Goal: Task Accomplishment & Management: Manage account settings

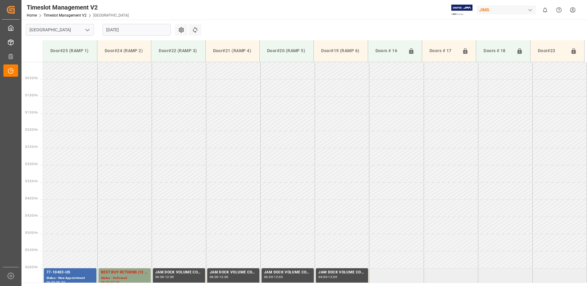
scroll to position [168, 0]
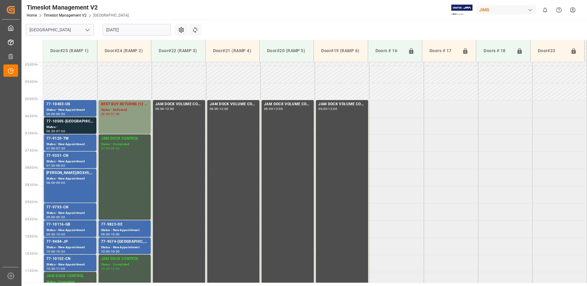
click at [114, 115] on div "07:00" at bounding box center [115, 114] width 9 height 3
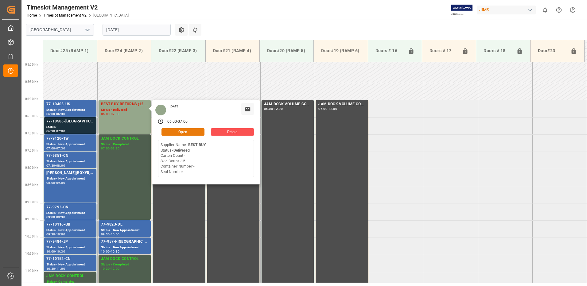
click at [189, 132] on button "Open" at bounding box center [183, 131] width 43 height 7
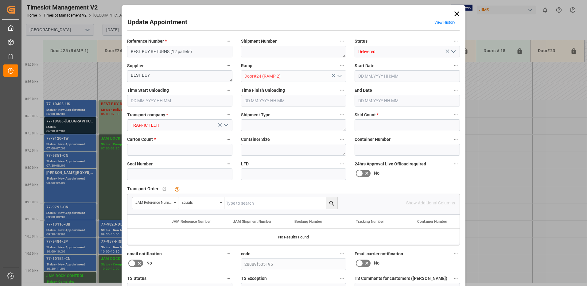
type input "12"
type input "0"
type input "[DATE] 06:00"
type input "[DATE] 06:15"
type input "[DATE] 07:00"
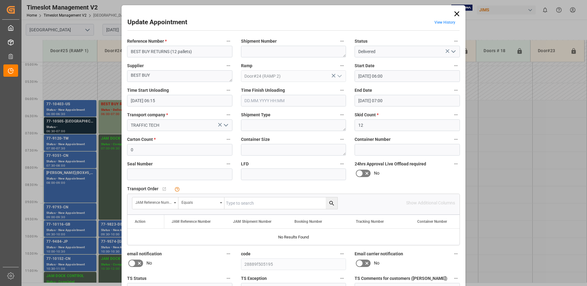
type input "[DATE] 14:53"
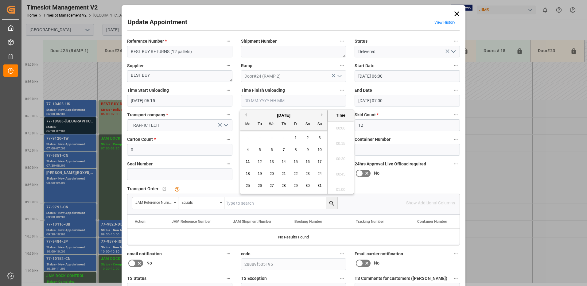
click at [278, 100] on input "text" at bounding box center [293, 101] width 105 height 12
click at [248, 163] on span "11" at bounding box center [248, 162] width 4 height 4
click at [338, 141] on li "06:45" at bounding box center [341, 141] width 26 height 15
type input "[DATE] 06:45"
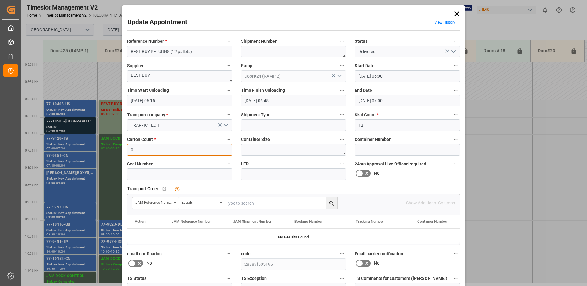
click at [145, 148] on input "0" at bounding box center [179, 150] width 105 height 12
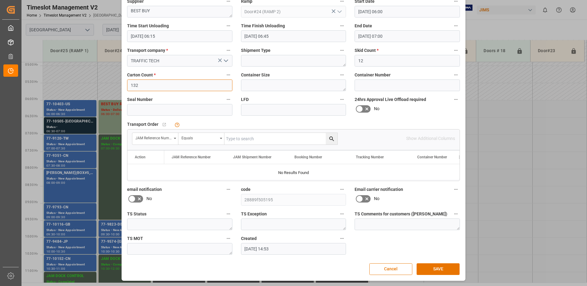
scroll to position [0, 0]
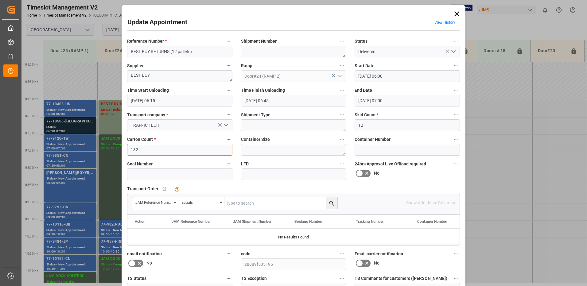
type input "132"
click at [452, 52] on icon "open menu" at bounding box center [453, 51] width 7 height 7
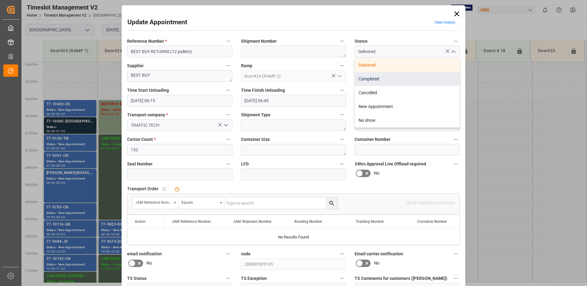
click at [391, 80] on div "Completed" at bounding box center [407, 79] width 105 height 14
type input "Completed"
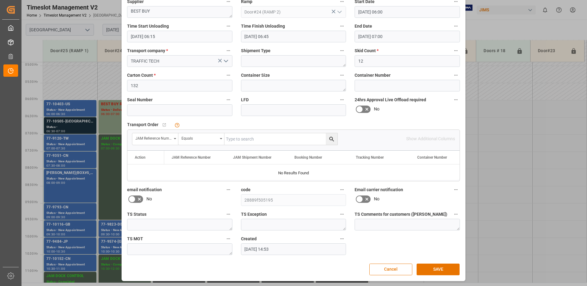
scroll to position [64, 0]
click at [445, 269] on button "SAVE" at bounding box center [438, 269] width 43 height 12
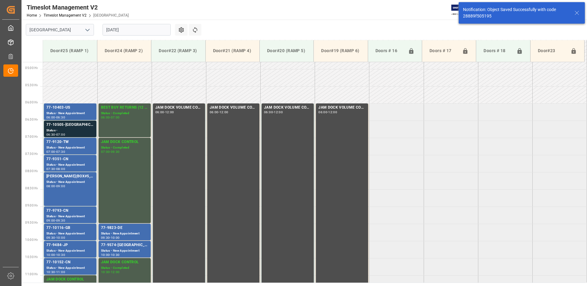
scroll to position [168, 0]
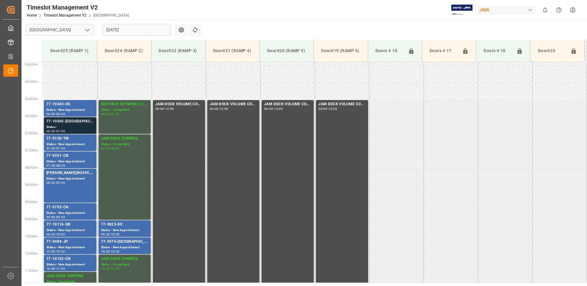
click at [79, 125] on div "Status -" at bounding box center [70, 127] width 48 height 5
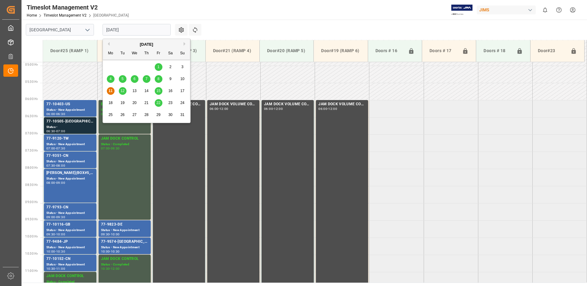
click at [138, 29] on input "[DATE]" at bounding box center [137, 30] width 68 height 12
click at [123, 90] on span "12" at bounding box center [122, 91] width 4 height 4
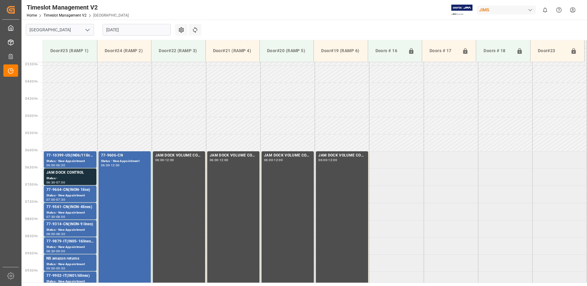
scroll to position [203, 0]
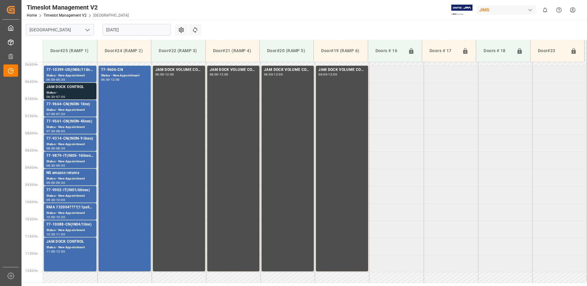
click at [73, 90] on div "JAM DOCK CONTROL" at bounding box center [70, 87] width 48 height 6
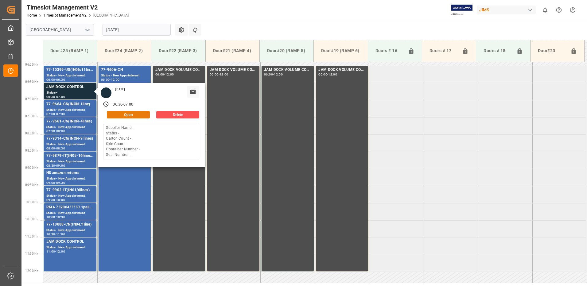
click at [136, 115] on button "Open" at bounding box center [128, 114] width 43 height 7
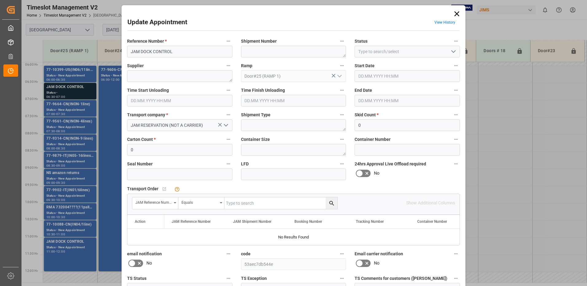
type input "0"
type input "[DATE] 06:30"
type input "[DATE] 07:00"
type input "[DATE] 18:07"
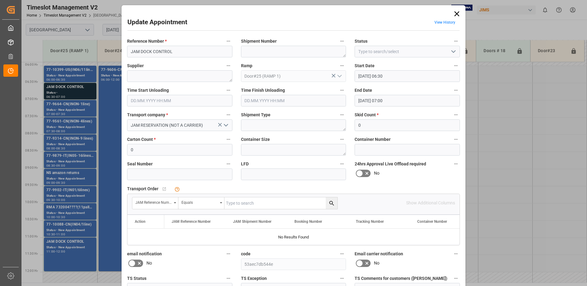
click at [452, 51] on icon "open menu" at bounding box center [453, 51] width 7 height 7
click at [386, 79] on div "Completed" at bounding box center [407, 79] width 105 height 14
type input "Completed"
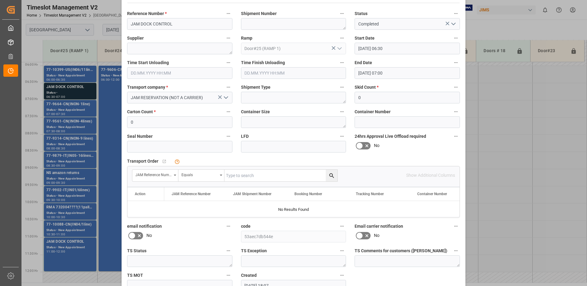
scroll to position [64, 0]
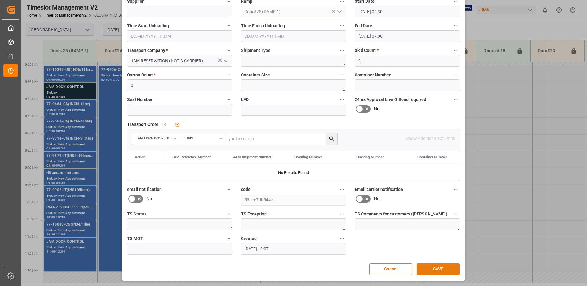
click at [439, 269] on button "SAVE" at bounding box center [438, 269] width 43 height 12
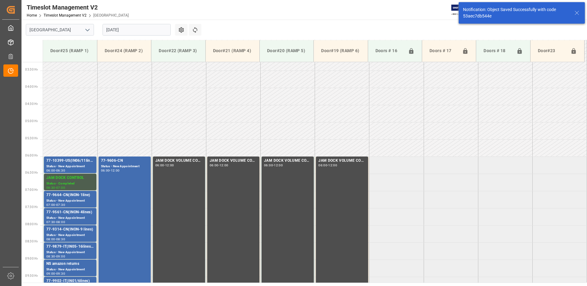
scroll to position [168, 0]
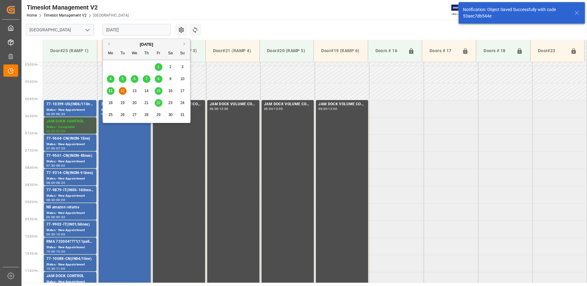
click at [141, 29] on input "[DATE]" at bounding box center [137, 30] width 68 height 12
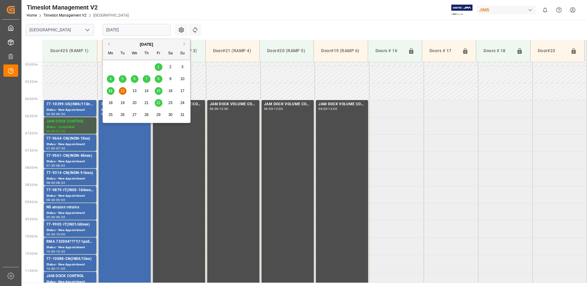
click at [159, 91] on span "15" at bounding box center [158, 91] width 4 height 4
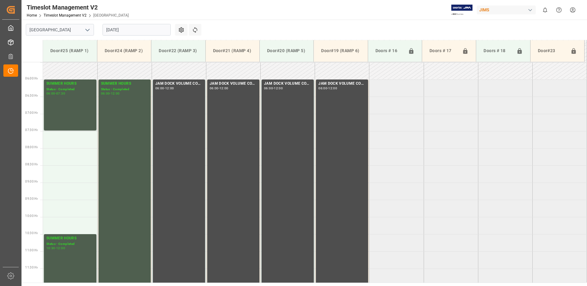
scroll to position [203, 0]
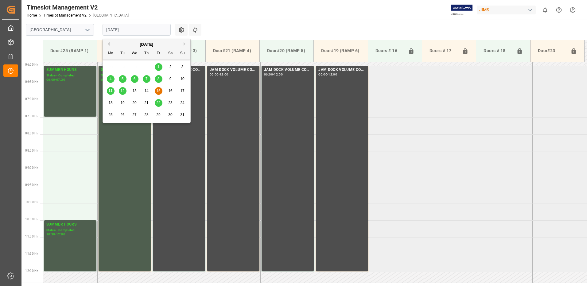
click at [140, 29] on input "[DATE]" at bounding box center [137, 30] width 68 height 12
click at [122, 92] on span "12" at bounding box center [122, 91] width 4 height 4
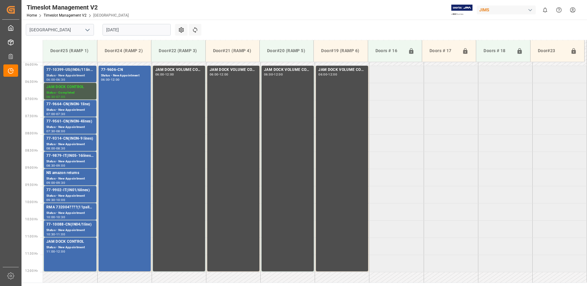
click at [70, 72] on div "77-10399-US(IN06/11lines)" at bounding box center [70, 70] width 48 height 6
drag, startPoint x: 141, startPoint y: 29, endPoint x: 89, endPoint y: 38, distance: 52.2
click at [140, 29] on input "[DATE]" at bounding box center [137, 30] width 68 height 12
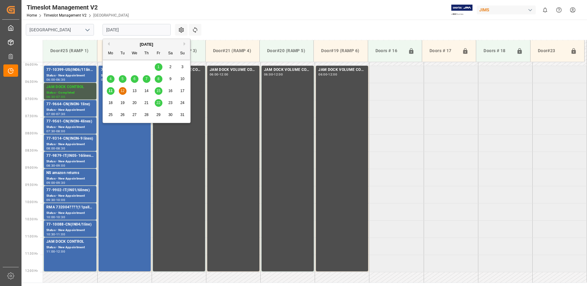
click at [110, 90] on span "11" at bounding box center [110, 91] width 4 height 4
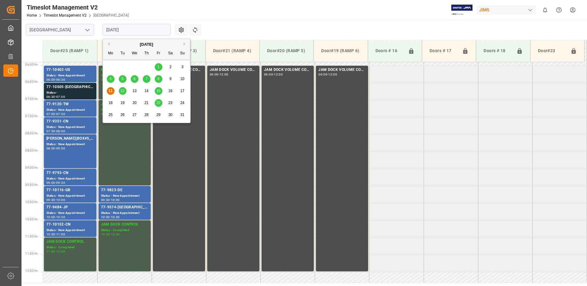
click at [136, 29] on input "[DATE]" at bounding box center [137, 30] width 68 height 12
click at [123, 90] on span "12" at bounding box center [122, 91] width 4 height 4
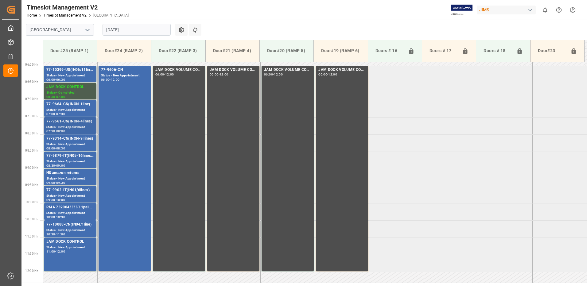
click at [63, 125] on div "Status - New Appointment" at bounding box center [70, 127] width 48 height 5
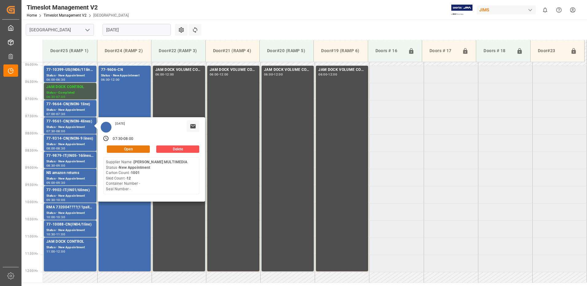
click at [130, 149] on button "Open" at bounding box center [128, 149] width 43 height 7
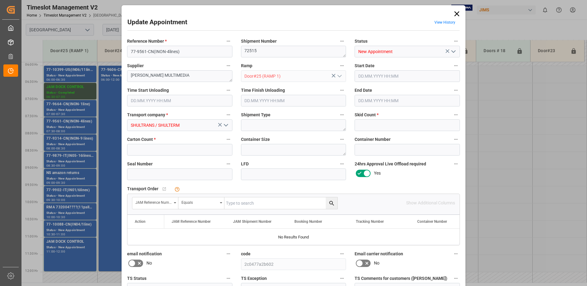
type input "12"
type input "1001"
type input "[DATE] 07:30"
type input "[DATE] 08:00"
type input "[DATE] 17:06"
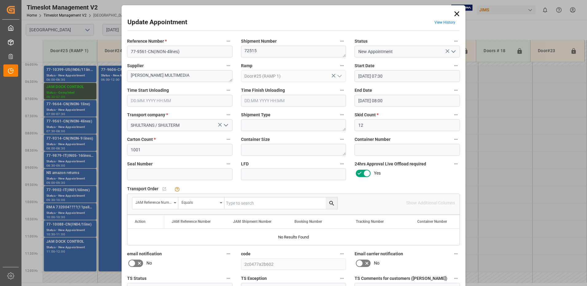
click at [456, 14] on icon at bounding box center [456, 13] width 5 height 5
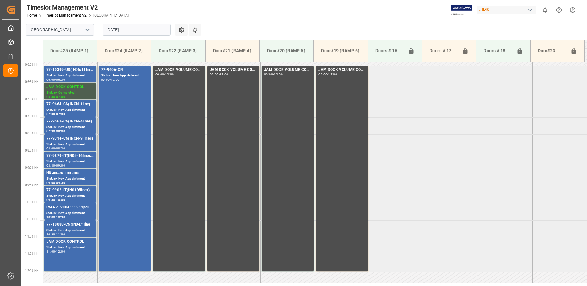
click at [135, 32] on input "[DATE]" at bounding box center [137, 30] width 68 height 12
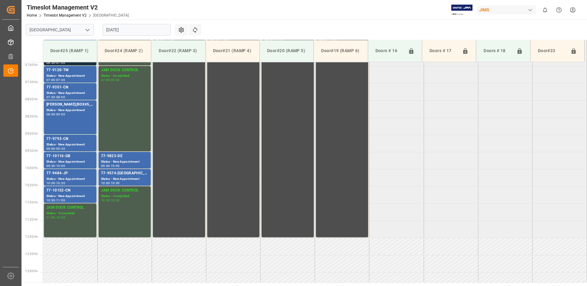
scroll to position [237, 0]
click at [135, 27] on input "[DATE]" at bounding box center [137, 30] width 68 height 12
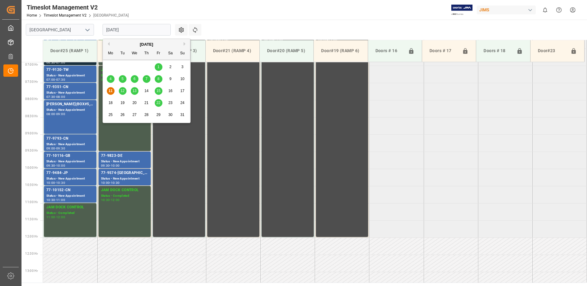
click at [135, 92] on span "13" at bounding box center [134, 91] width 4 height 4
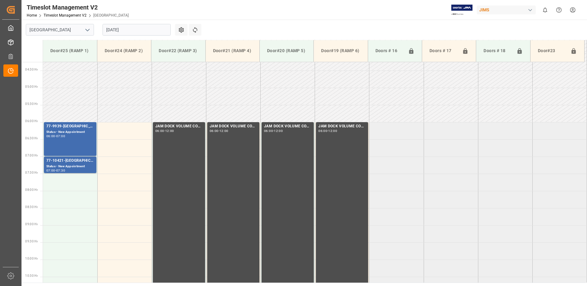
scroll to position [114, 0]
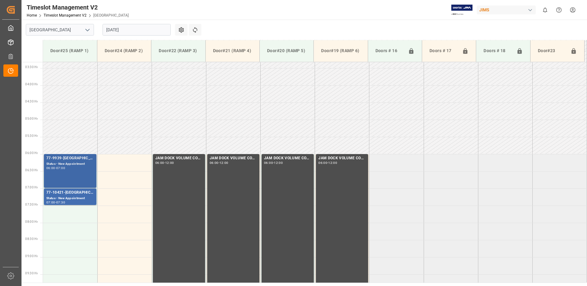
click at [72, 173] on div "77-9939-[GEOGRAPHIC_DATA](IN07-13lines) Status - New Appointment 06:00 - 07:00" at bounding box center [70, 170] width 48 height 31
click at [79, 196] on div "Status - New Appointment" at bounding box center [70, 198] width 48 height 5
click at [138, 28] on input "13.08.2025" at bounding box center [137, 30] width 68 height 12
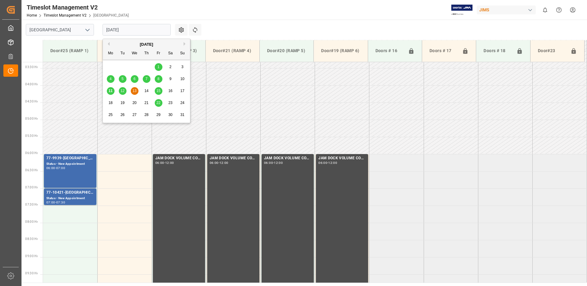
click at [123, 91] on span "12" at bounding box center [122, 91] width 4 height 4
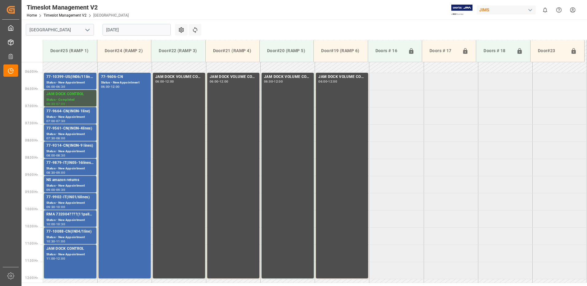
scroll to position [206, 0]
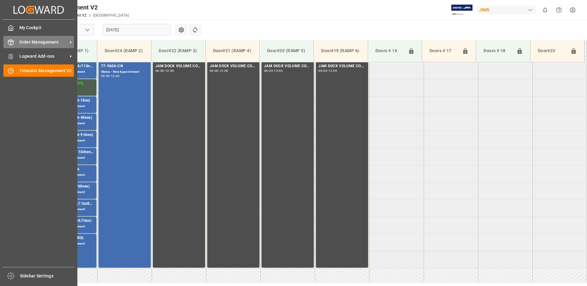
click at [21, 42] on span "Order Management" at bounding box center [43, 42] width 49 height 6
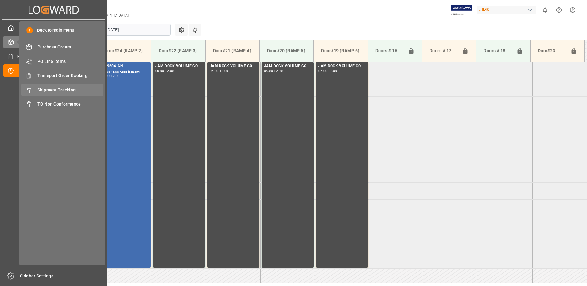
click at [66, 88] on span "Shipment Tracking" at bounding box center [70, 90] width 66 height 6
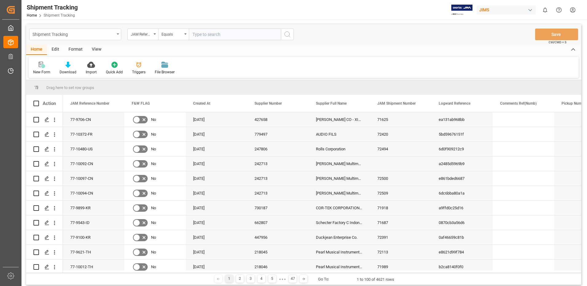
click at [118, 32] on div "Shipment Tracking" at bounding box center [75, 35] width 92 height 12
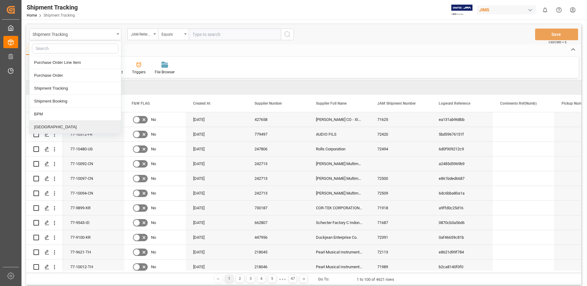
click at [49, 127] on div "[GEOGRAPHIC_DATA]" at bounding box center [75, 127] width 92 height 13
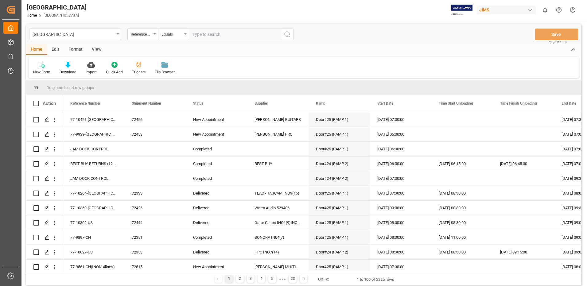
click at [97, 49] on div "View" at bounding box center [96, 50] width 19 height 10
click at [41, 68] on div "Default" at bounding box center [39, 68] width 21 height 14
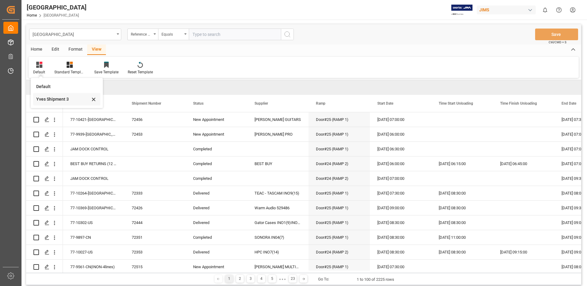
click at [45, 100] on div "Yves Shipment 3" at bounding box center [63, 99] width 54 height 6
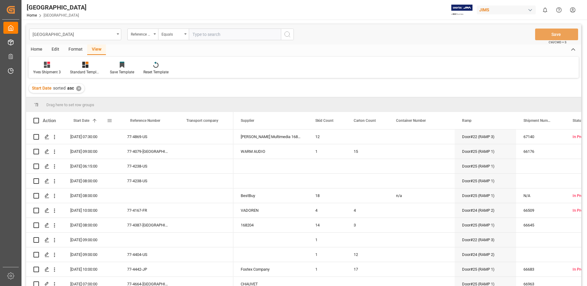
click at [109, 122] on span at bounding box center [110, 121] width 6 height 6
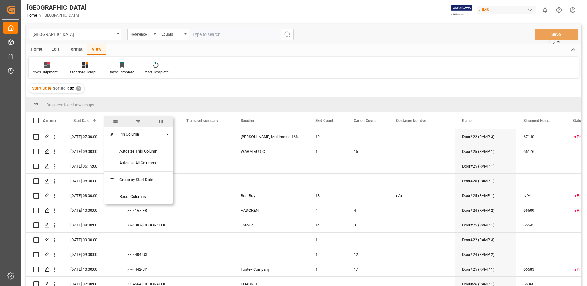
click at [139, 121] on span "filter" at bounding box center [138, 122] width 6 height 6
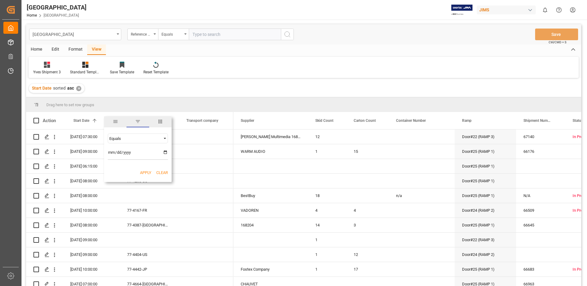
click at [166, 153] on input "date" at bounding box center [138, 154] width 60 height 12
type input "2025-08-12"
click at [146, 173] on button "Apply" at bounding box center [145, 173] width 11 height 6
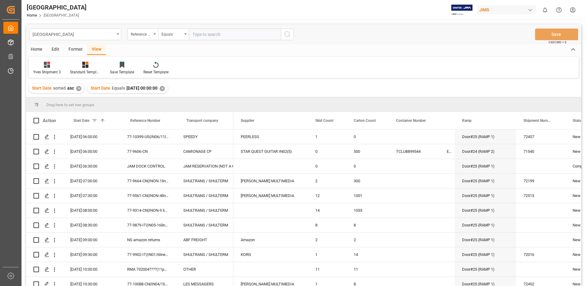
scroll to position [3, 0]
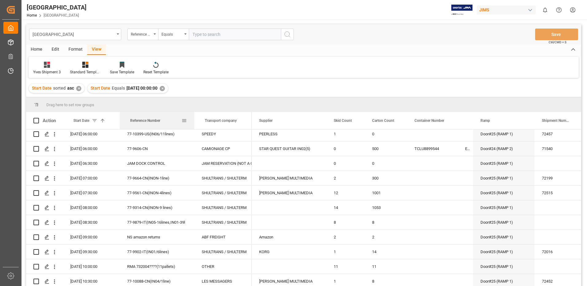
drag, startPoint x: 176, startPoint y: 122, endPoint x: 194, endPoint y: 123, distance: 17.9
click at [194, 123] on div at bounding box center [194, 120] width 2 height 17
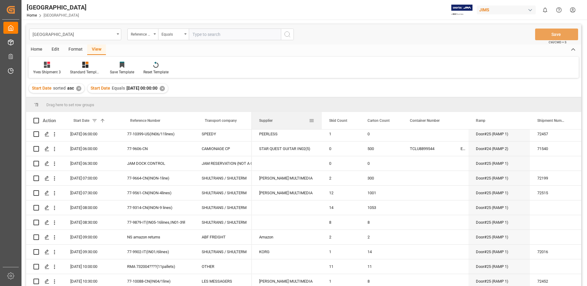
drag, startPoint x: 325, startPoint y: 121, endPoint x: 321, endPoint y: 121, distance: 4.6
click at [321, 121] on div at bounding box center [322, 120] width 2 height 17
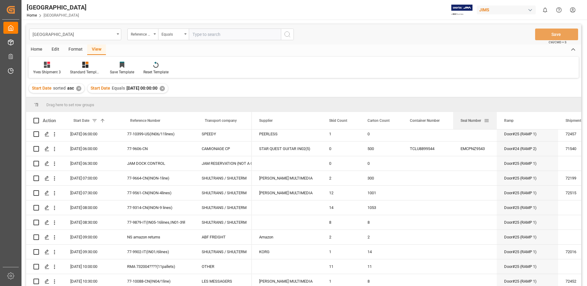
drag, startPoint x: 468, startPoint y: 121, endPoint x: 496, endPoint y: 123, distance: 28.3
click at [496, 123] on div at bounding box center [497, 120] width 2 height 17
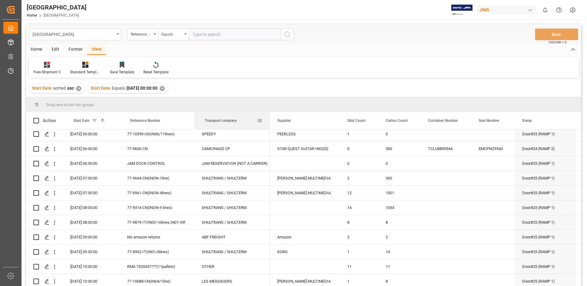
drag, startPoint x: 251, startPoint y: 121, endPoint x: 269, endPoint y: 123, distance: 18.2
click at [269, 123] on div at bounding box center [270, 120] width 2 height 17
click at [36, 121] on span at bounding box center [36, 121] width 6 height 6
click at [38, 118] on input "checkbox" at bounding box center [38, 118] width 0 height 0
checkbox input "true"
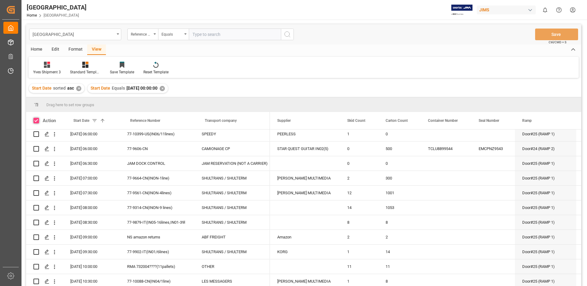
checkbox input "true"
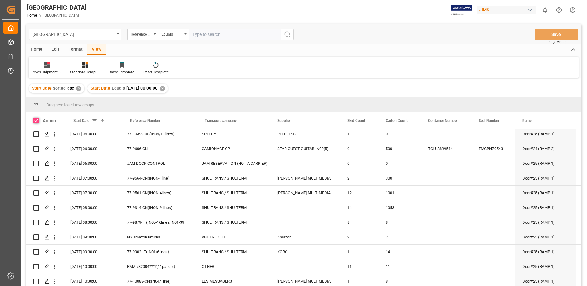
checkbox input "true"
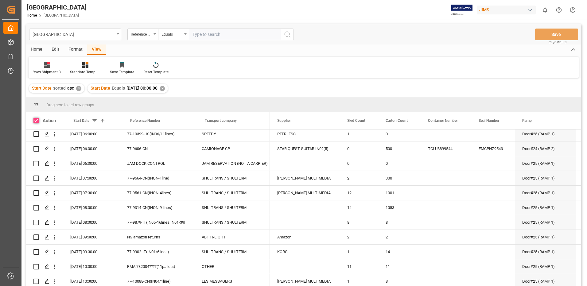
checkbox input "true"
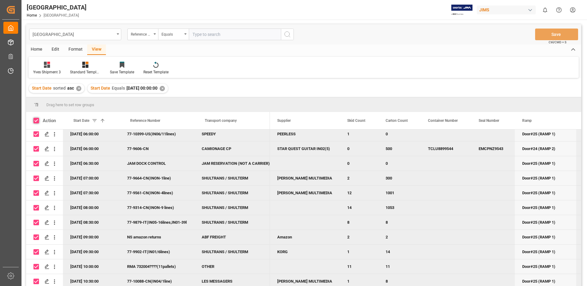
click at [37, 120] on span at bounding box center [36, 121] width 6 height 6
click at [38, 118] on input "checkbox" at bounding box center [38, 118] width 0 height 0
checkbox input "false"
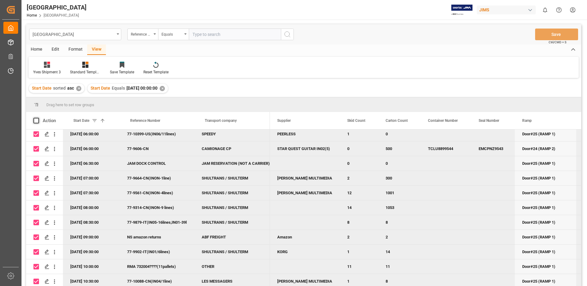
checkbox input "false"
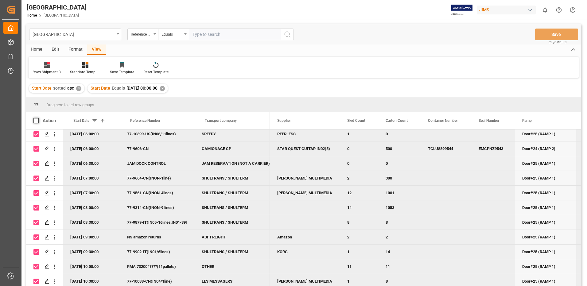
checkbox input "false"
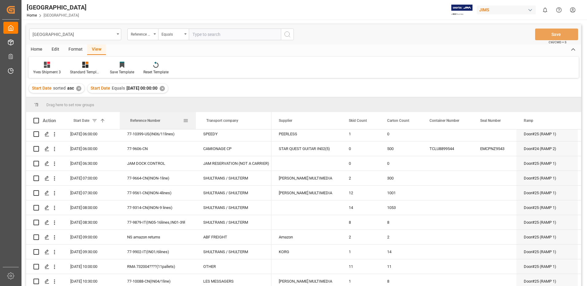
click at [195, 121] on div at bounding box center [196, 120] width 2 height 17
click at [37, 120] on span at bounding box center [36, 121] width 6 height 6
click at [38, 118] on input "checkbox" at bounding box center [38, 118] width 0 height 0
checkbox input "true"
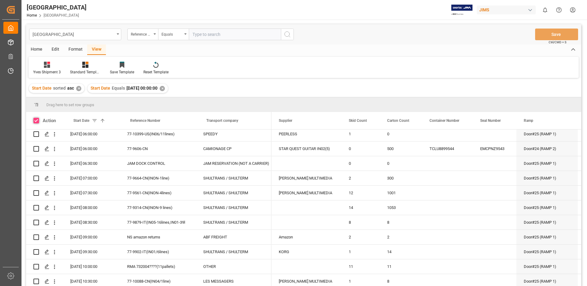
checkbox input "true"
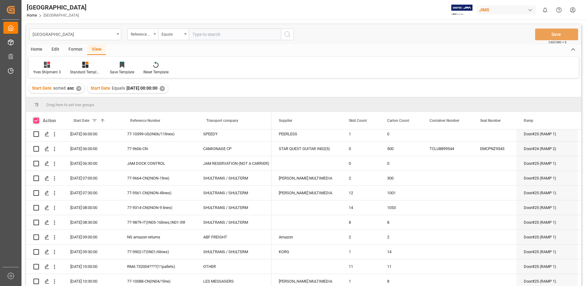
checkbox input "true"
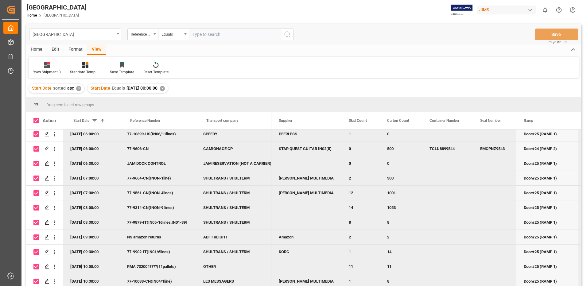
click at [37, 120] on span at bounding box center [36, 121] width 6 height 6
click at [38, 118] on input "checkbox" at bounding box center [38, 118] width 0 height 0
checkbox input "false"
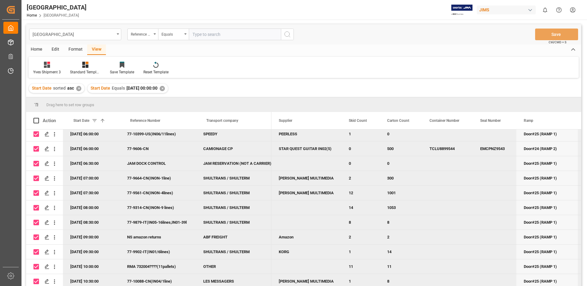
checkbox input "false"
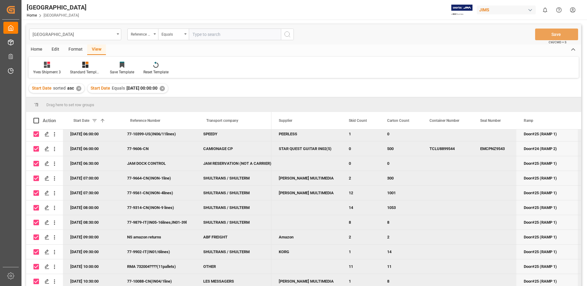
checkbox input "false"
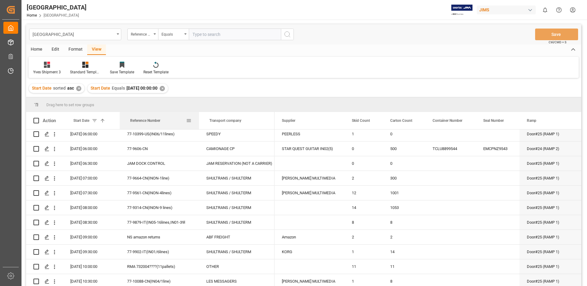
click at [199, 122] on div at bounding box center [199, 120] width 2 height 17
click at [36, 121] on span at bounding box center [36, 121] width 6 height 6
click at [38, 118] on input "checkbox" at bounding box center [38, 118] width 0 height 0
checkbox input "true"
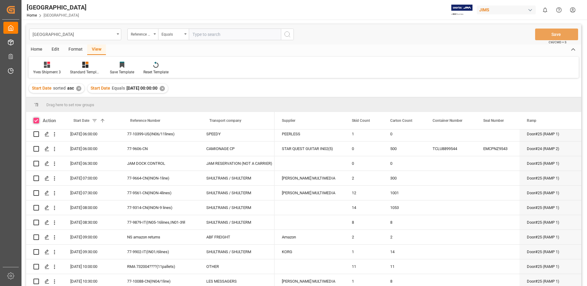
checkbox input "true"
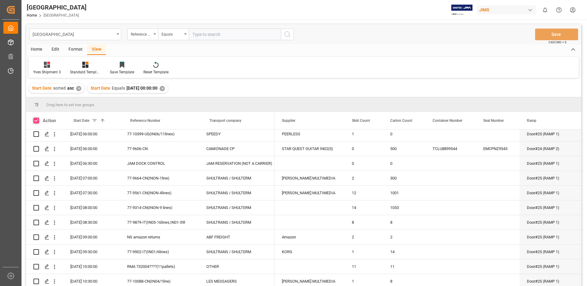
checkbox input "true"
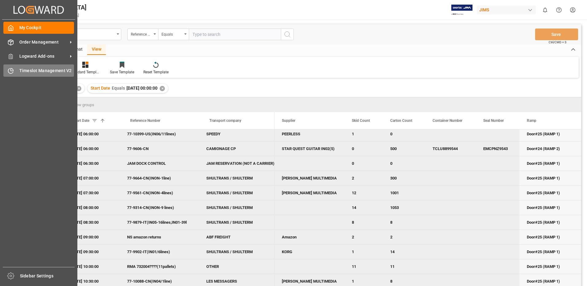
click at [21, 70] on span "Timeslot Management V2" at bounding box center [46, 71] width 55 height 6
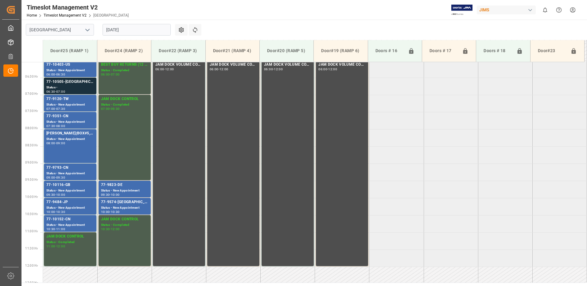
scroll to position [237, 0]
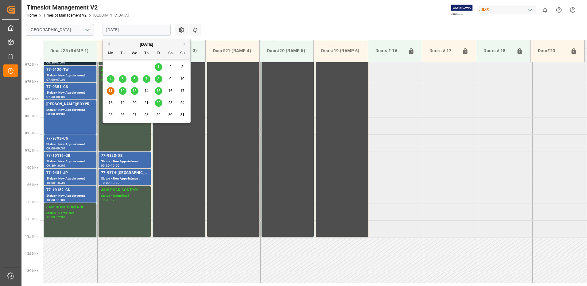
click at [142, 30] on input "[DATE]" at bounding box center [137, 30] width 68 height 12
click at [135, 79] on span "6" at bounding box center [135, 79] width 2 height 4
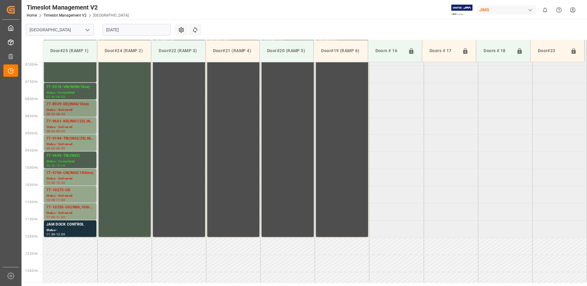
click at [77, 106] on div "77-8929-DE(IN04/1line)" at bounding box center [70, 104] width 48 height 6
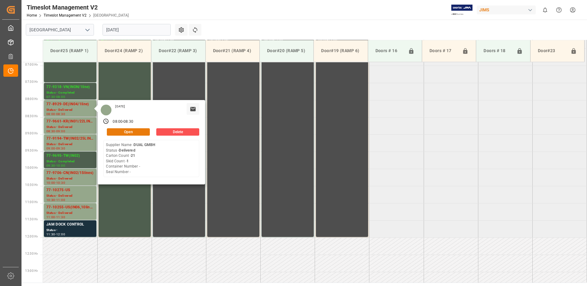
click at [136, 130] on button "Open" at bounding box center [128, 131] width 43 height 7
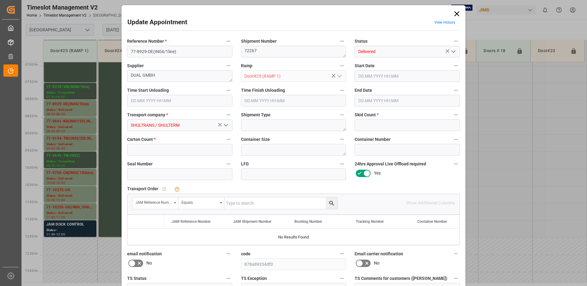
type input "1"
type input "21"
type input "06.08.2025 08:00"
type input "06.08.2025 09:00"
type input "06.08.2025 08:30"
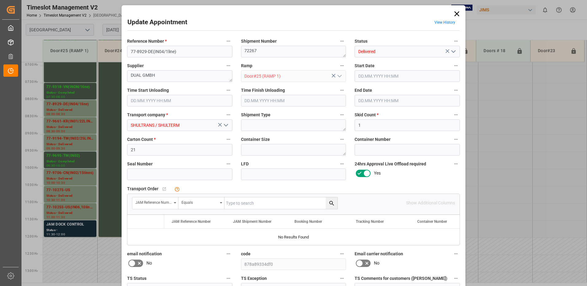
type input "05.08.2025 16:20"
click at [454, 50] on icon "open menu" at bounding box center [453, 51] width 7 height 7
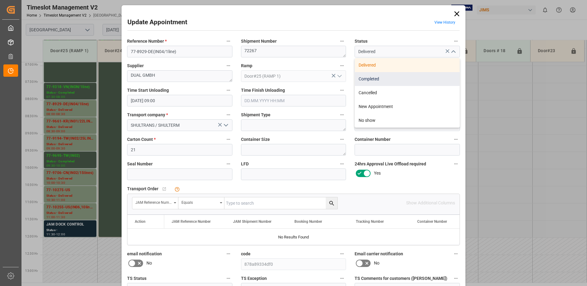
click at [376, 78] on div "Completed" at bounding box center [407, 79] width 105 height 14
type input "Completed"
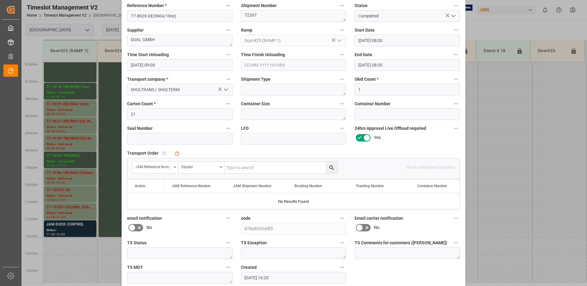
scroll to position [64, 0]
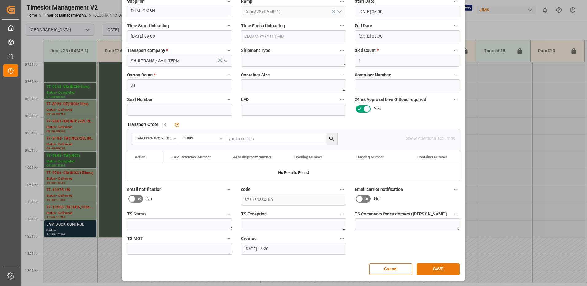
click at [435, 271] on button "SAVE" at bounding box center [438, 269] width 43 height 12
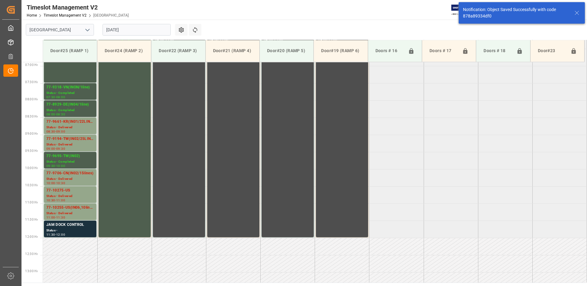
scroll to position [237, 0]
